Goal: Navigation & Orientation: Find specific page/section

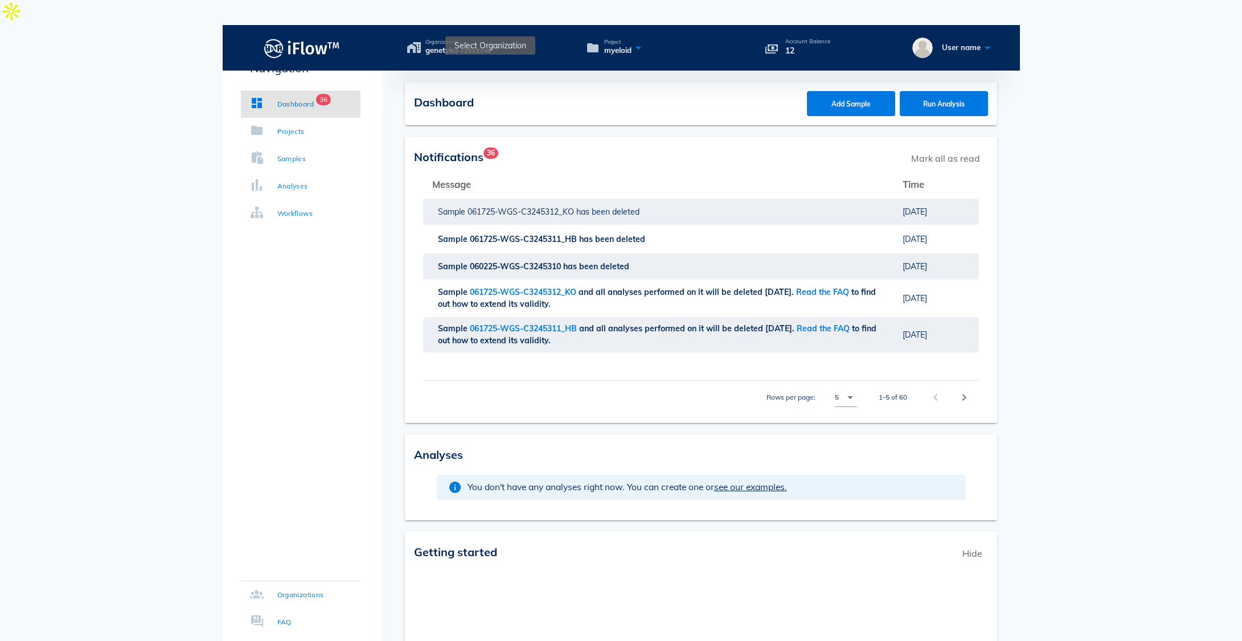
click at [498, 39] on icon at bounding box center [498, 47] width 14 height 17
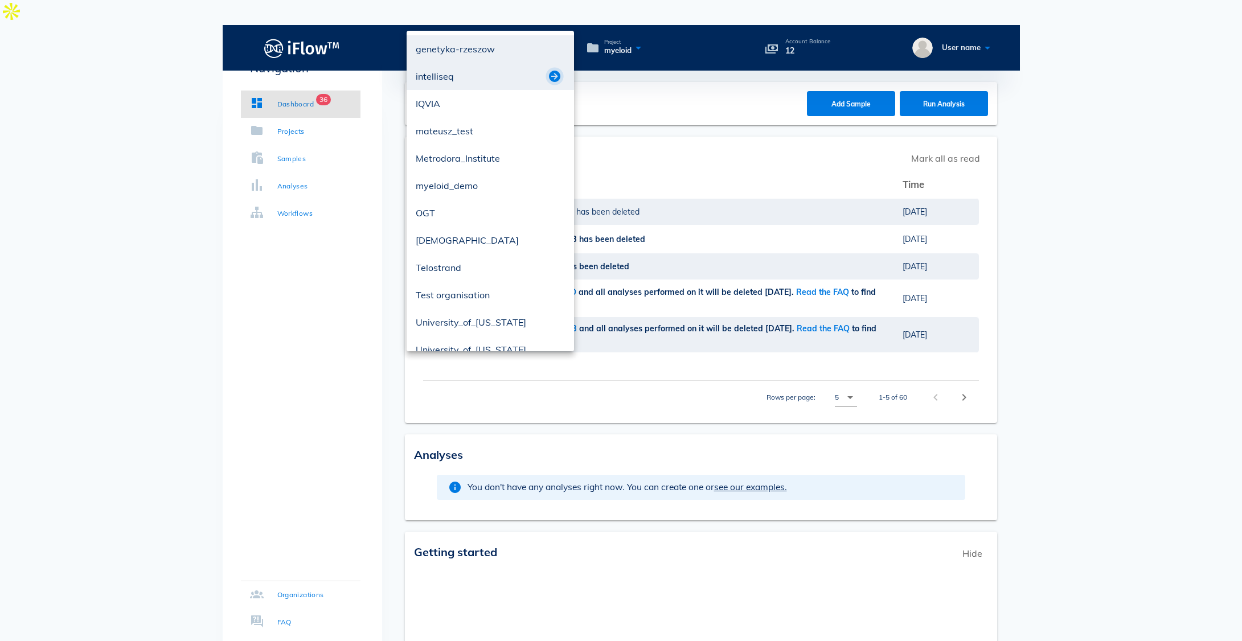
click at [553, 81] on button "button" at bounding box center [555, 76] width 14 height 14
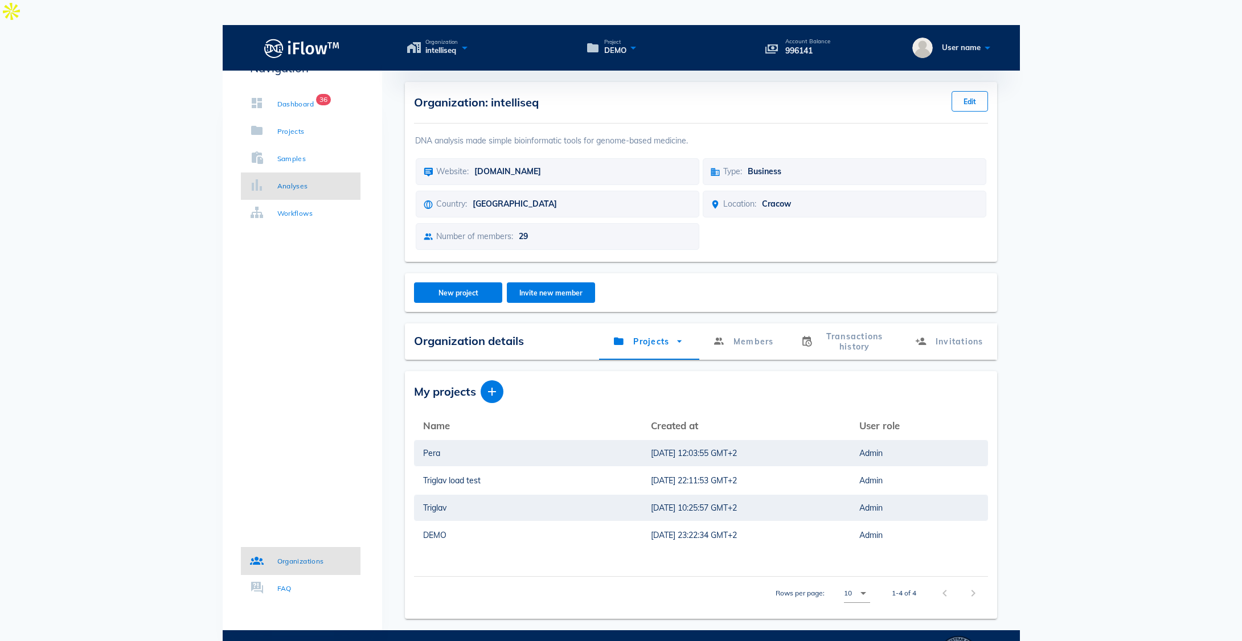
click at [297, 186] on div "Analyses" at bounding box center [292, 186] width 31 height 11
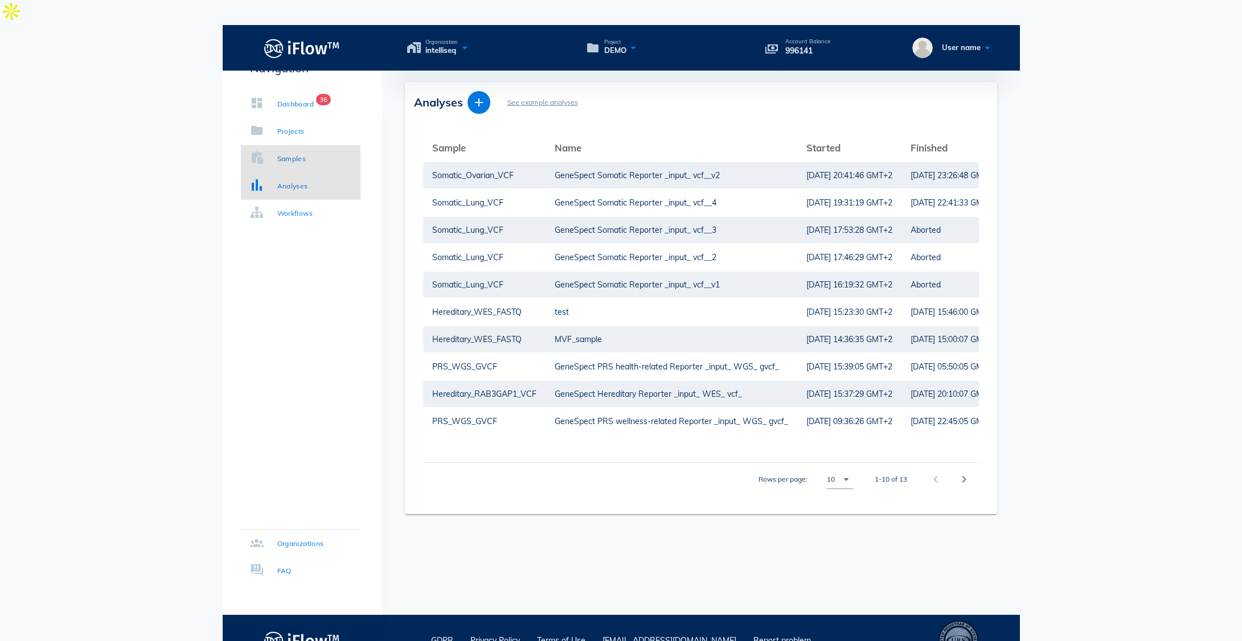
click at [296, 155] on div "Samples" at bounding box center [291, 158] width 29 height 11
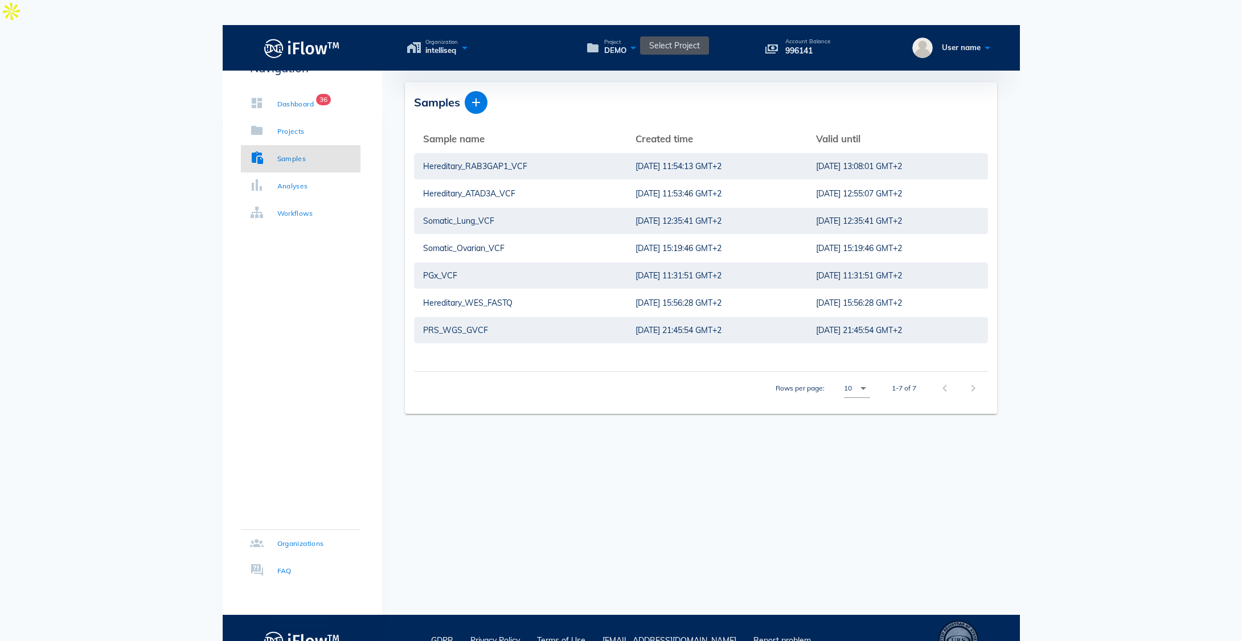
click at [627, 39] on icon at bounding box center [633, 47] width 14 height 17
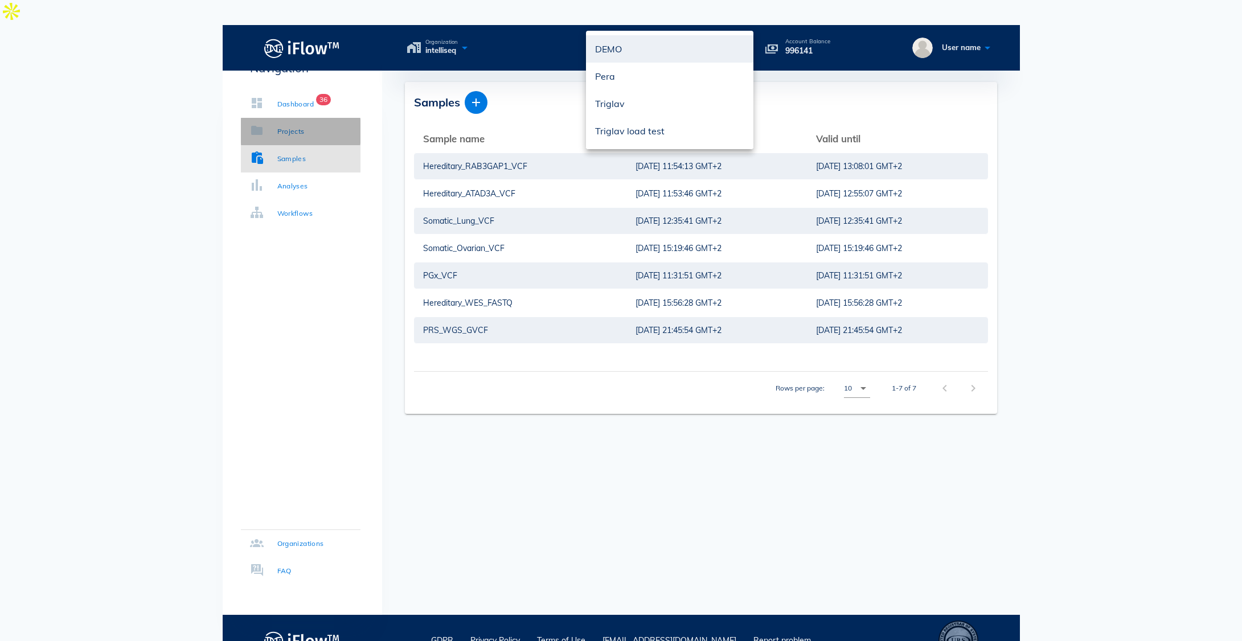
click at [307, 135] on link "Projects" at bounding box center [301, 131] width 120 height 27
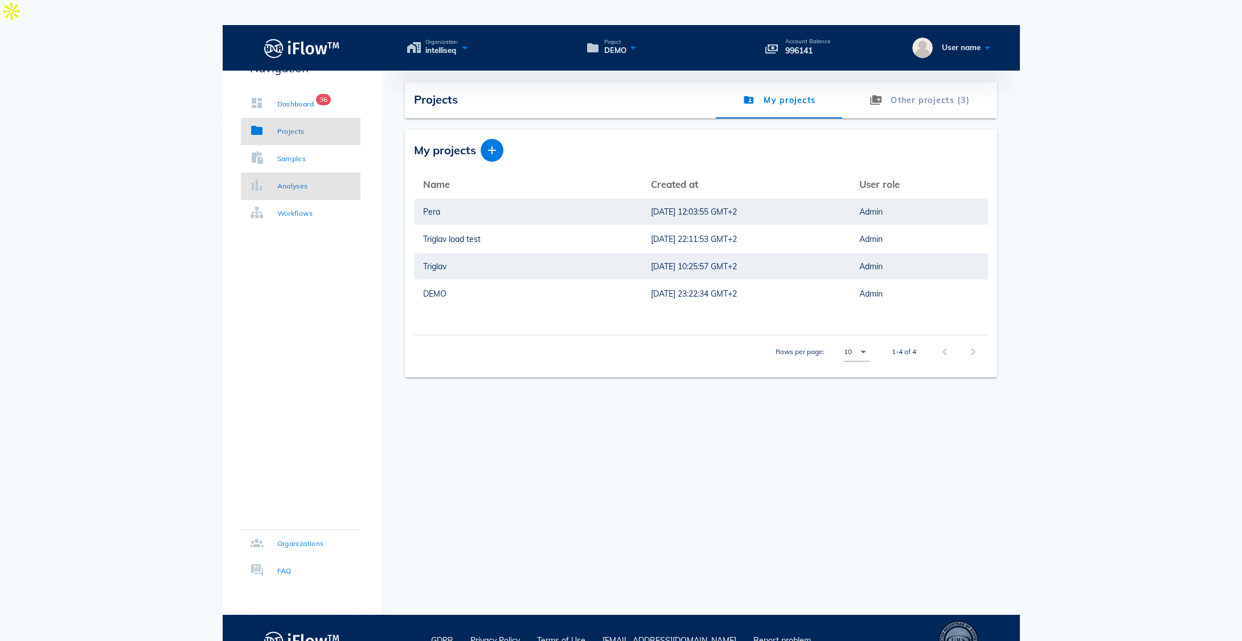
click at [312, 185] on link "Analyses" at bounding box center [301, 186] width 120 height 27
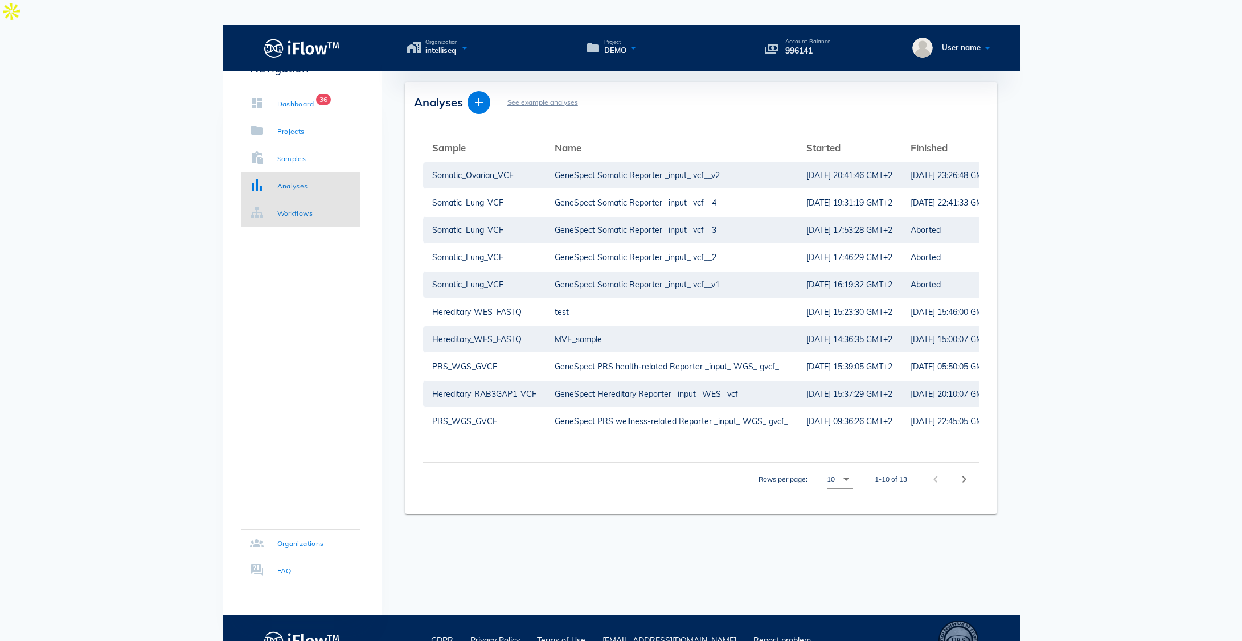
click at [320, 219] on link "Workflows" at bounding box center [301, 213] width 120 height 27
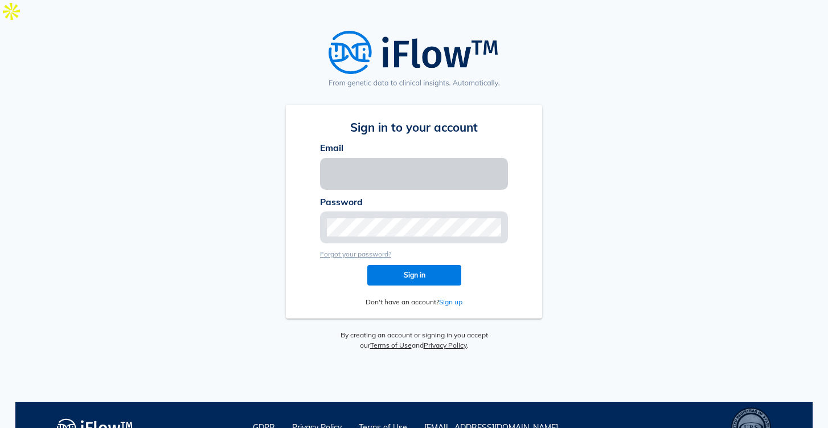
type input "[EMAIL_ADDRESS][PERSON_NAME][DOMAIN_NAME]"
click at [421, 165] on input "[EMAIL_ADDRESS][PERSON_NAME][DOMAIN_NAME]" at bounding box center [414, 174] width 174 height 18
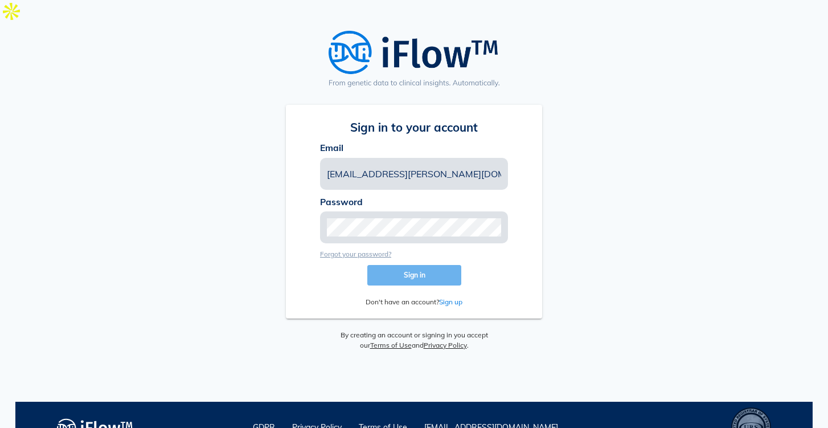
click at [379, 271] on span "Sign in" at bounding box center [414, 275] width 76 height 9
